Goal: Task Accomplishment & Management: Complete application form

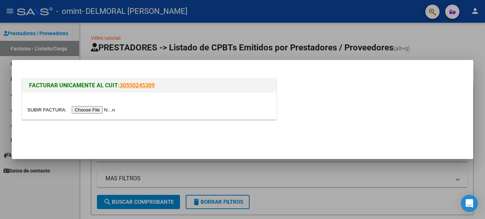
click at [85, 109] on input "file" at bounding box center [72, 109] width 90 height 7
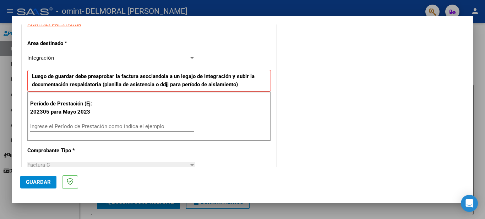
scroll to position [112, 0]
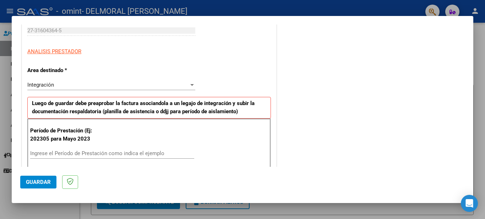
click at [117, 154] on input "Ingrese el Período de Prestación como indica el ejemplo" at bounding box center [112, 153] width 164 height 6
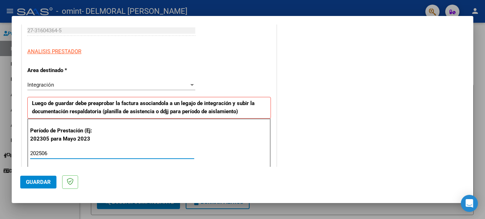
type input "202506"
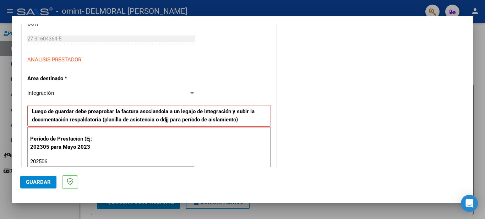
scroll to position [0, 0]
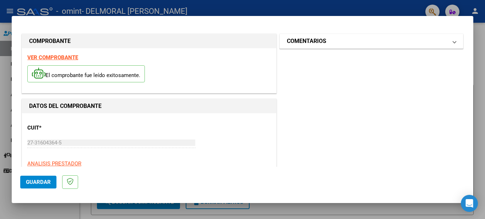
click at [452, 43] on mat-expansion-panel-header "COMENTARIOS" at bounding box center [371, 41] width 183 height 14
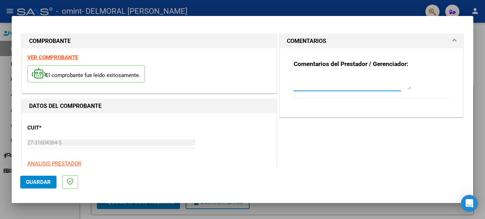
click at [371, 85] on textarea at bounding box center [352, 82] width 117 height 14
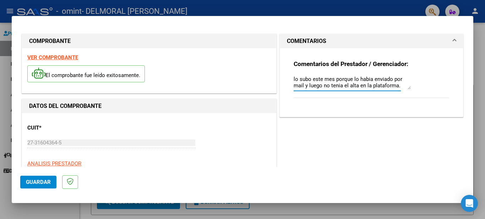
type textarea "lo subo este mes porque lo habia enviado por mail y luego no tenia el alta en l…"
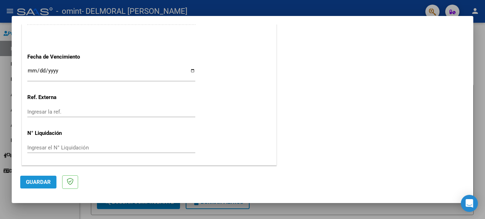
click at [45, 179] on span "Guardar" at bounding box center [38, 182] width 25 height 6
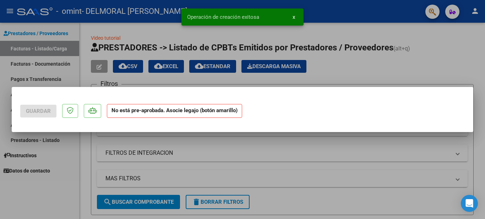
scroll to position [0, 0]
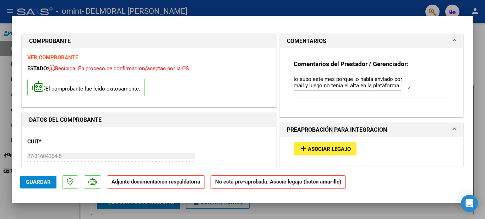
click at [159, 184] on strong "Adjunte documentación respaldatoria" at bounding box center [156, 182] width 89 height 6
click at [42, 179] on span "Guardar" at bounding box center [38, 182] width 25 height 6
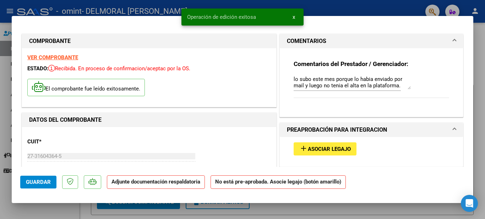
click at [354, 4] on div at bounding box center [242, 109] width 485 height 219
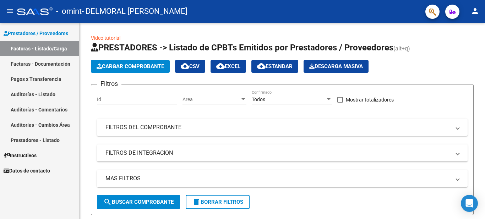
click at [28, 163] on mat-nav-list "Prestadores / Proveedores Facturas - Listado/Carga Facturas - Documentación Pag…" at bounding box center [39, 101] width 79 height 156
click at [28, 154] on span "Instructivos" at bounding box center [20, 156] width 33 height 8
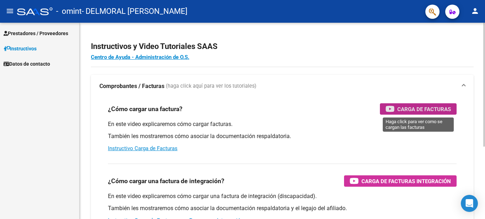
click at [406, 111] on span "Carga de Facturas" at bounding box center [425, 109] width 54 height 9
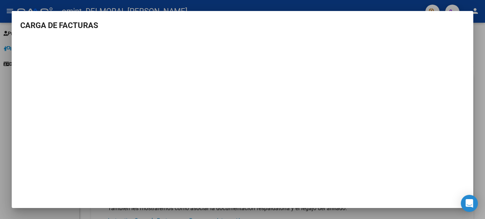
click at [350, 6] on div at bounding box center [242, 109] width 485 height 219
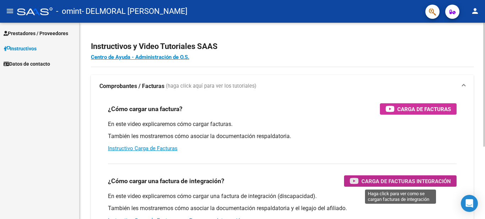
click at [371, 182] on span "Carga de Facturas Integración" at bounding box center [407, 181] width 90 height 9
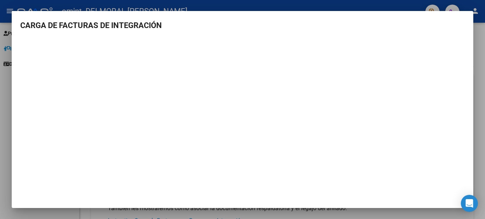
click at [407, 9] on div at bounding box center [242, 109] width 485 height 219
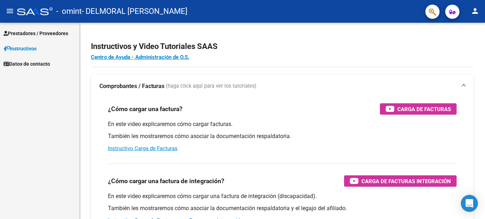
click at [29, 38] on link "Prestadores / Proveedores" at bounding box center [39, 33] width 79 height 15
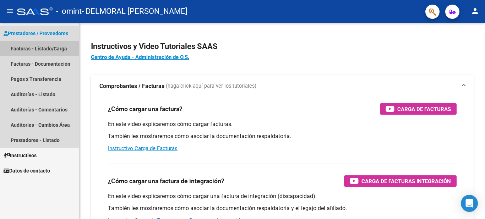
click at [34, 48] on link "Facturas - Listado/Carga" at bounding box center [39, 48] width 79 height 15
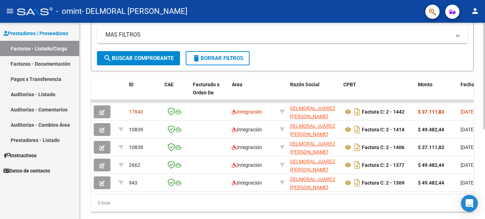
scroll to position [150, 0]
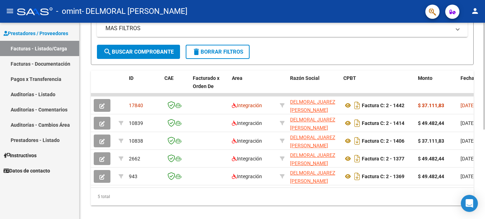
click at [485, 115] on div at bounding box center [485, 160] width 2 height 107
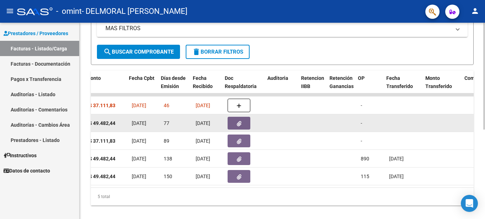
scroll to position [0, 332]
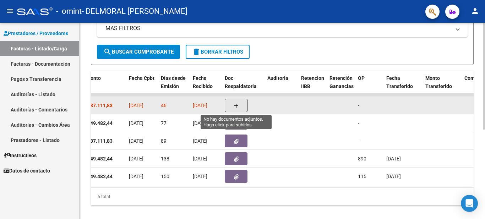
click at [237, 102] on span "button" at bounding box center [236, 105] width 5 height 6
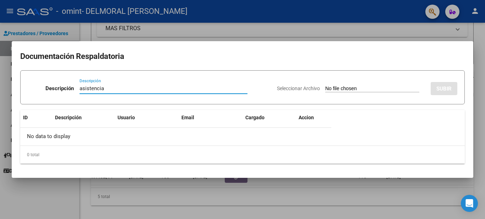
type input "asistencia"
click at [378, 89] on input "Seleccionar Archivo" at bounding box center [373, 89] width 94 height 7
type input "C:\fakepath\asist [PERSON_NAME] 06 25.pdf"
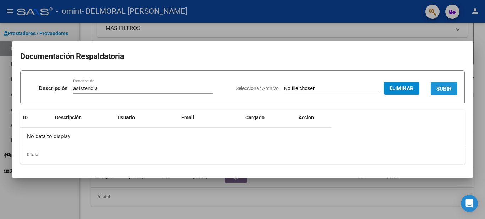
click at [442, 88] on span "SUBIR" at bounding box center [444, 89] width 15 height 6
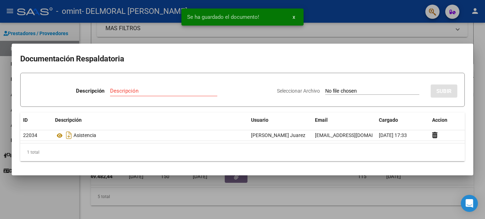
click at [306, 188] on div at bounding box center [242, 109] width 485 height 219
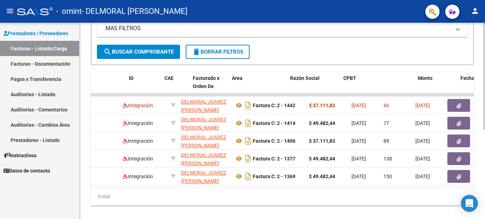
scroll to position [0, 0]
